Goal: Navigation & Orientation: Find specific page/section

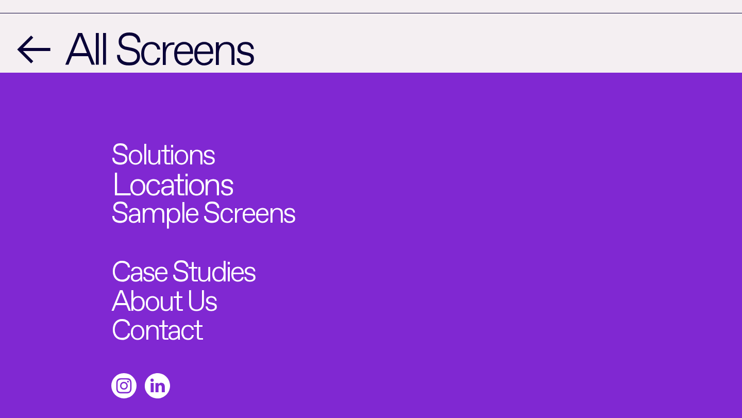
scroll to position [945, 0]
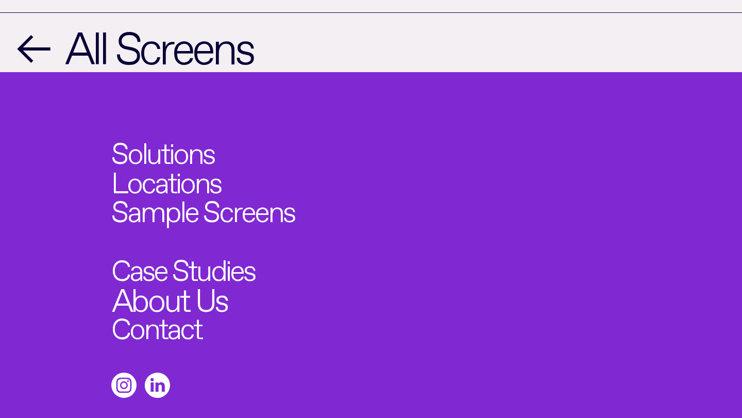
click at [176, 280] on link "About Us" at bounding box center [169, 296] width 115 height 32
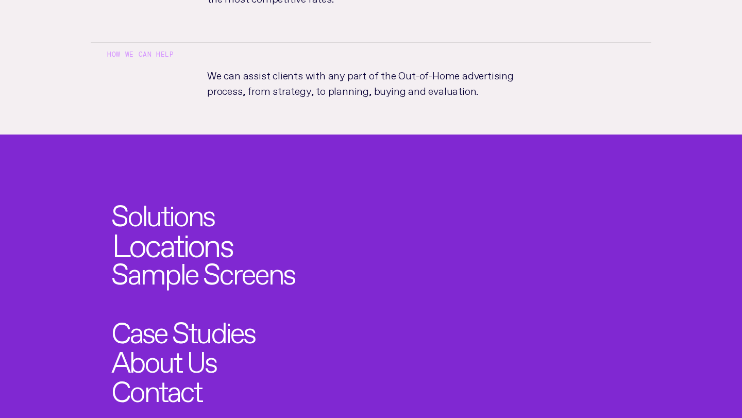
scroll to position [528, 0]
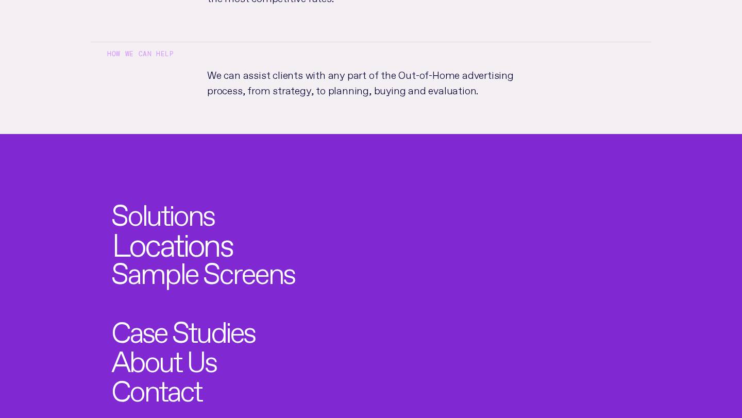
click at [204, 225] on link "Locations" at bounding box center [172, 241] width 120 height 32
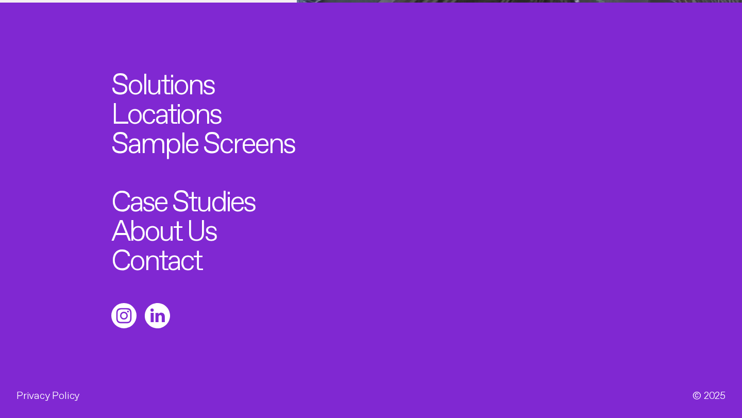
scroll to position [2936, 0]
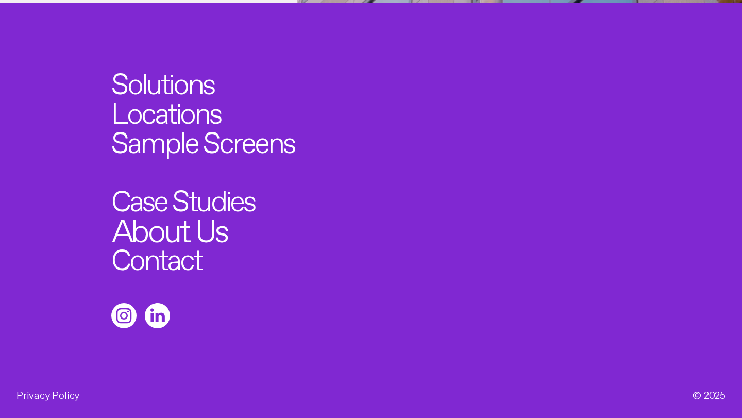
click at [184, 225] on link "About Us" at bounding box center [169, 226] width 115 height 32
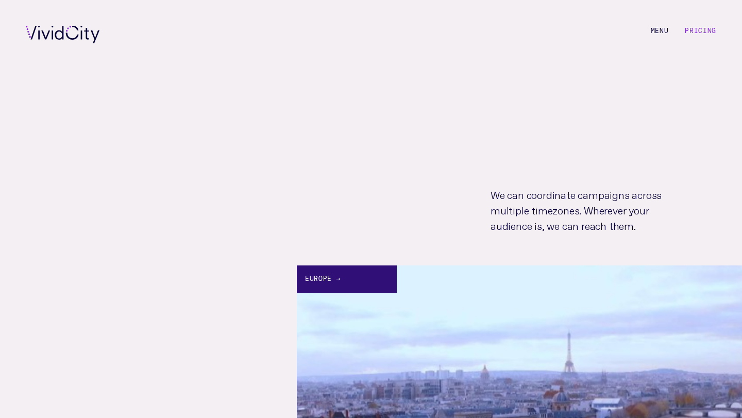
scroll to position [2936, 0]
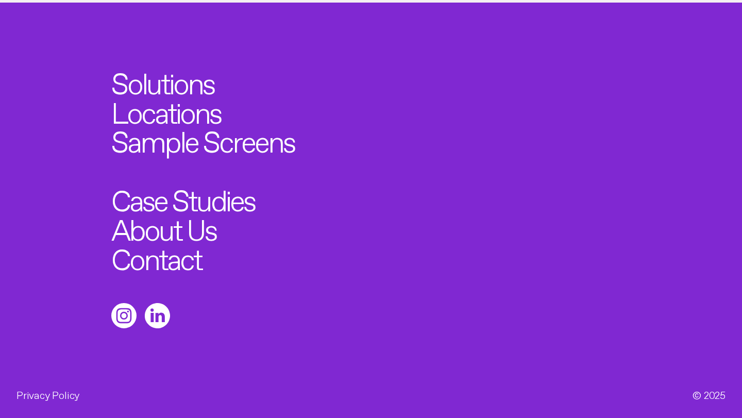
scroll to position [528, 0]
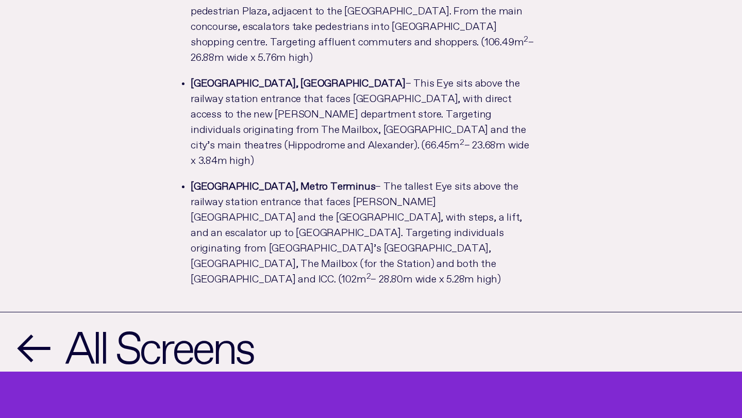
scroll to position [969, 0]
